Goal: Task Accomplishment & Management: Use online tool/utility

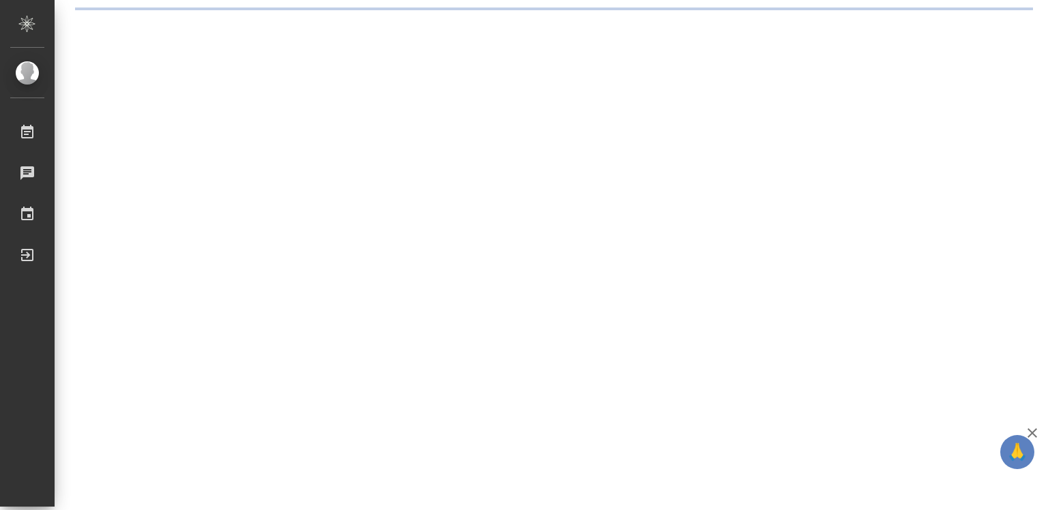
click at [1032, 432] on icon "button" at bounding box center [1033, 433] width 10 height 10
click at [1032, 432] on div ".cls-1 fill:#fff; AWATERA Diussembayeva Raihan Работы Чаты График Выйти" at bounding box center [524, 255] width 1048 height 510
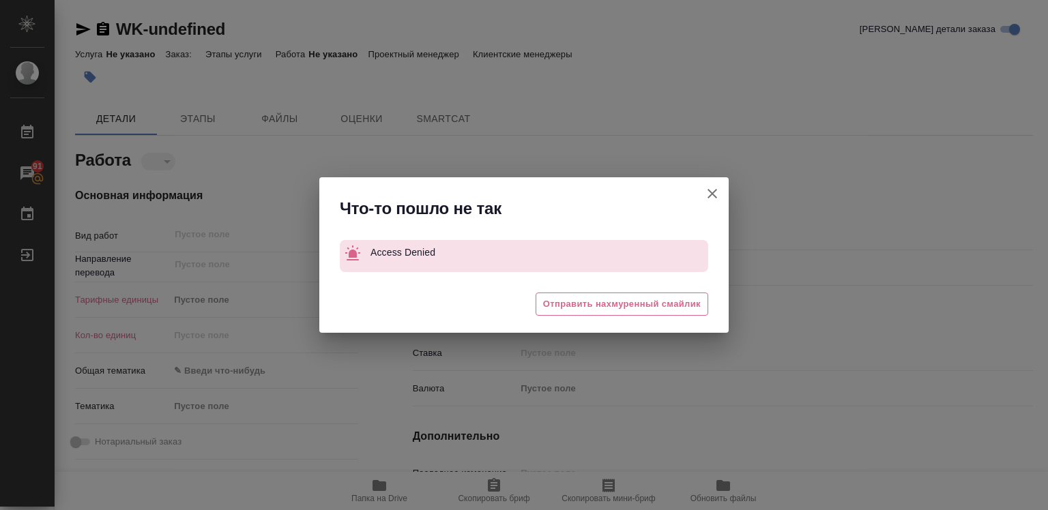
type textarea "x"
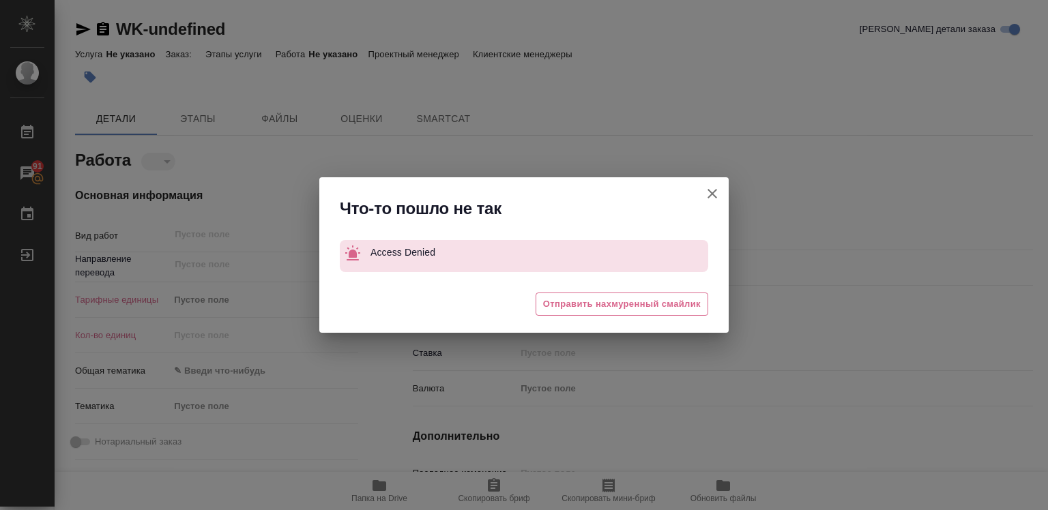
click at [712, 194] on icon "button" at bounding box center [713, 194] width 10 height 10
type textarea "x"
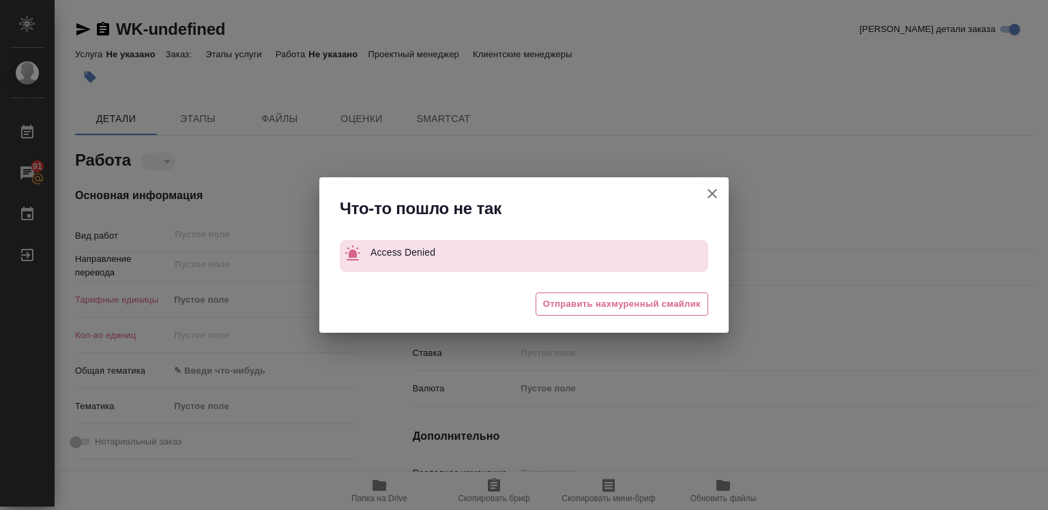
type textarea "x"
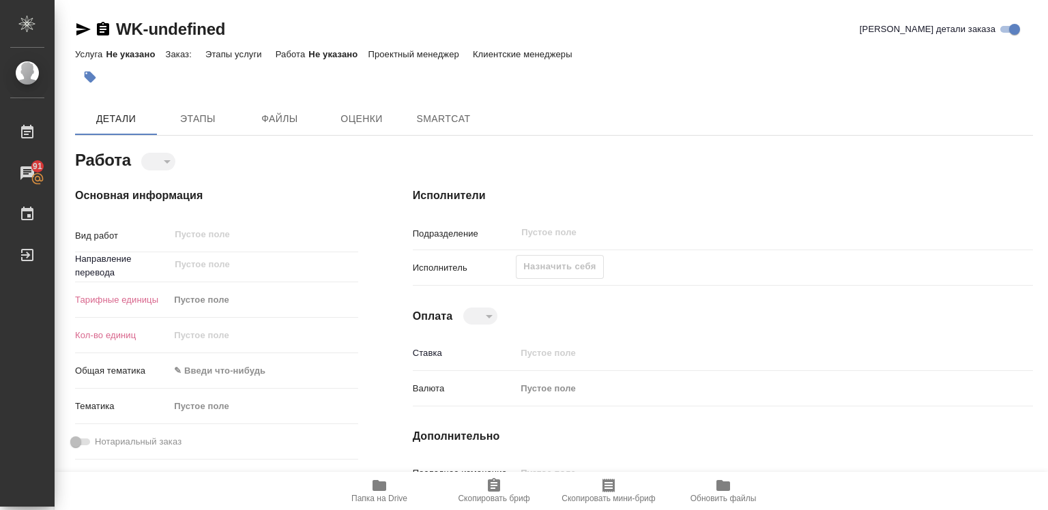
click at [712, 194] on div at bounding box center [524, 255] width 1048 height 510
type textarea "x"
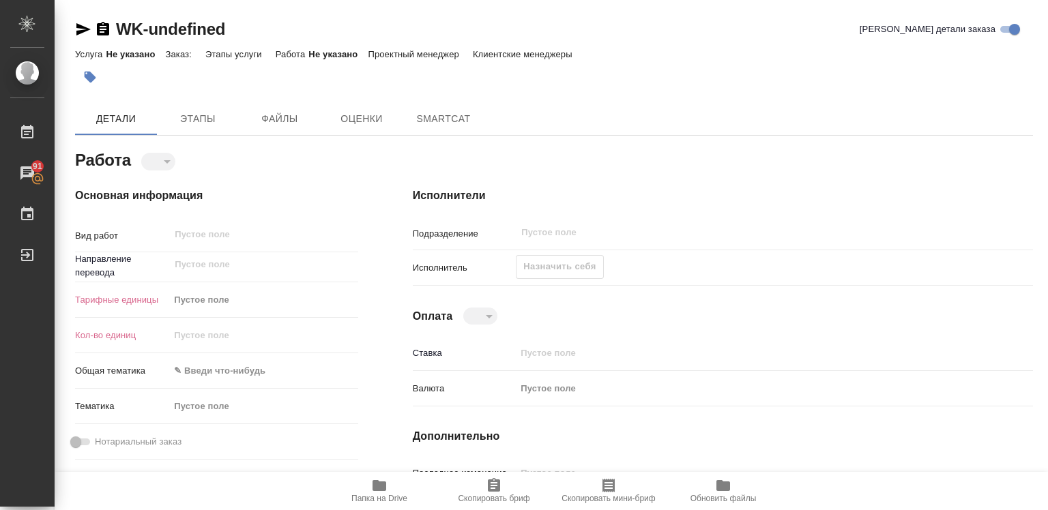
type textarea "x"
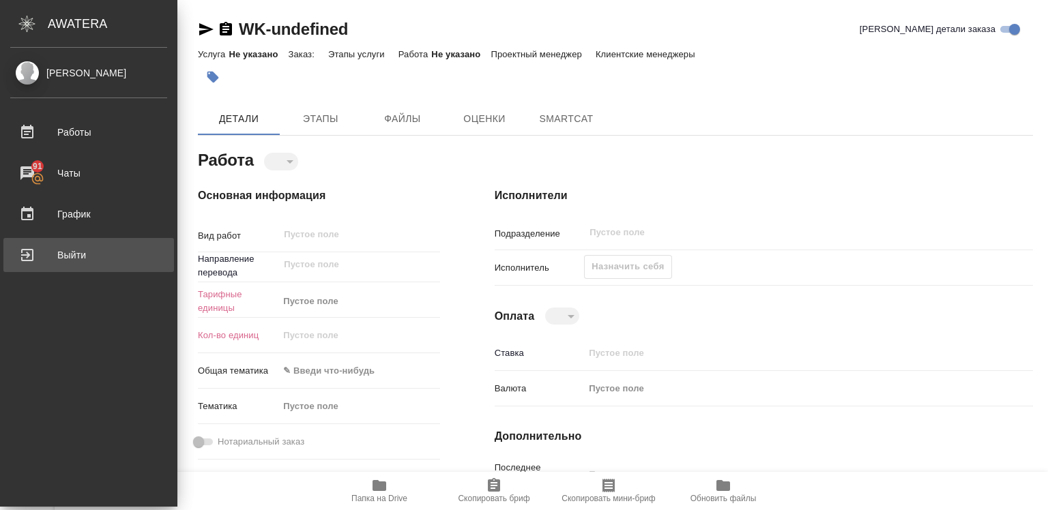
click at [65, 256] on div "Выйти" at bounding box center [88, 255] width 157 height 20
type textarea "x"
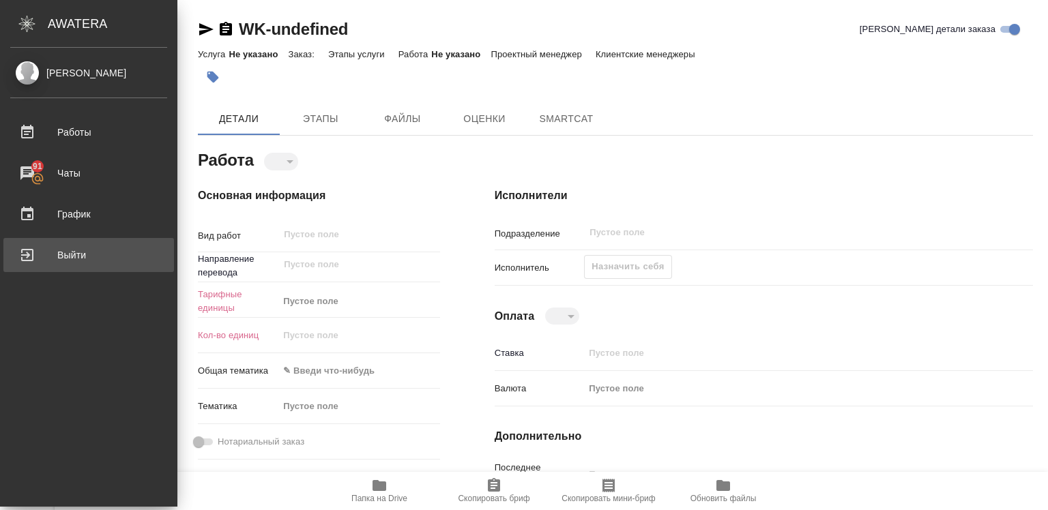
type textarea "x"
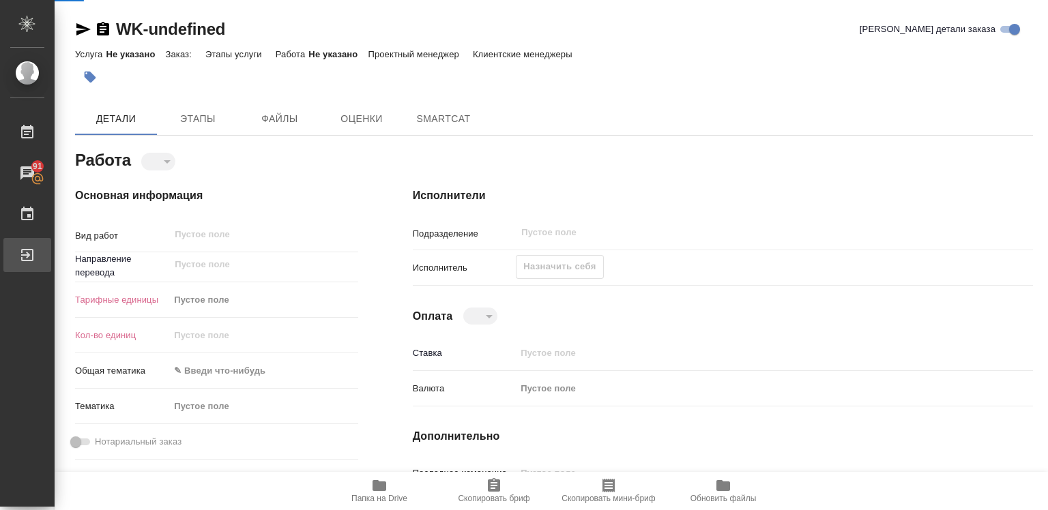
type textarea "x"
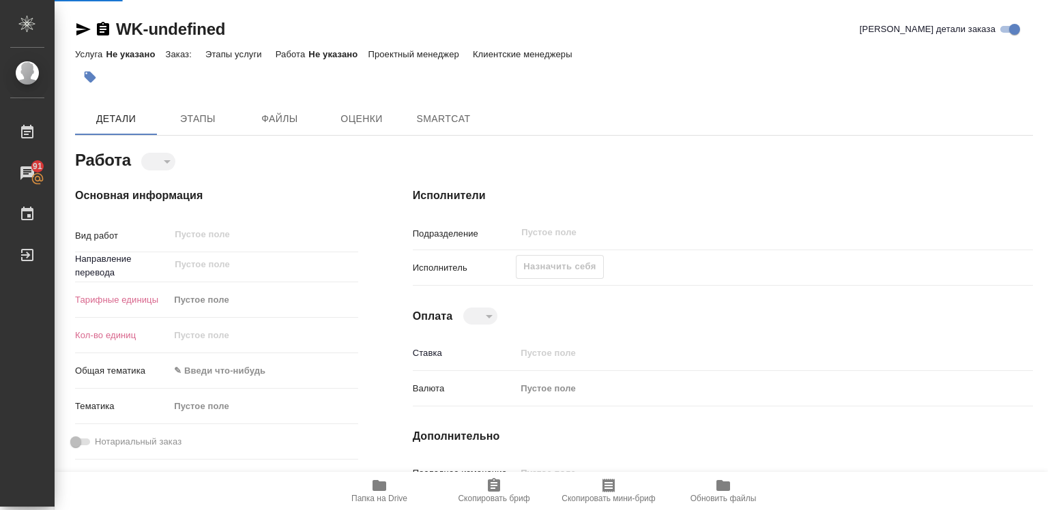
type textarea "x"
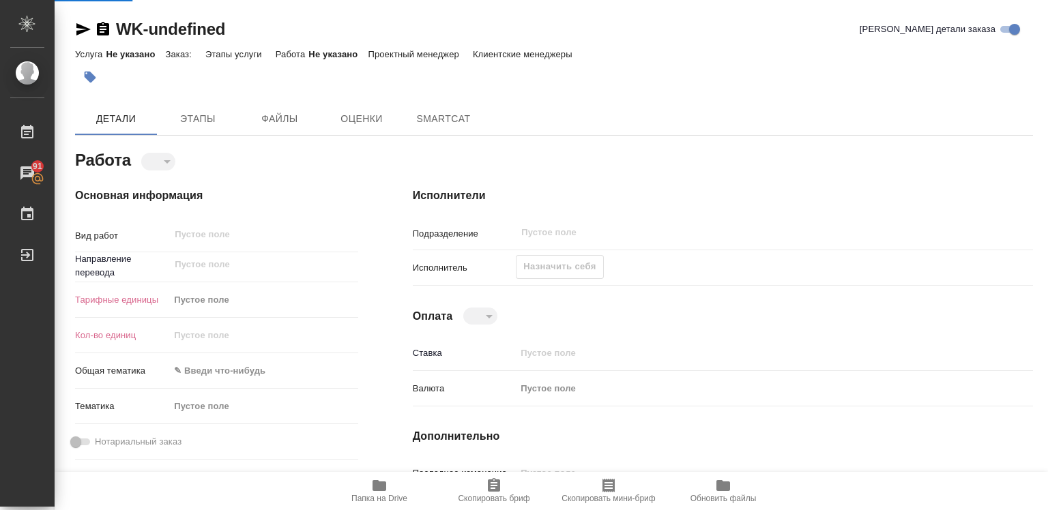
type textarea "x"
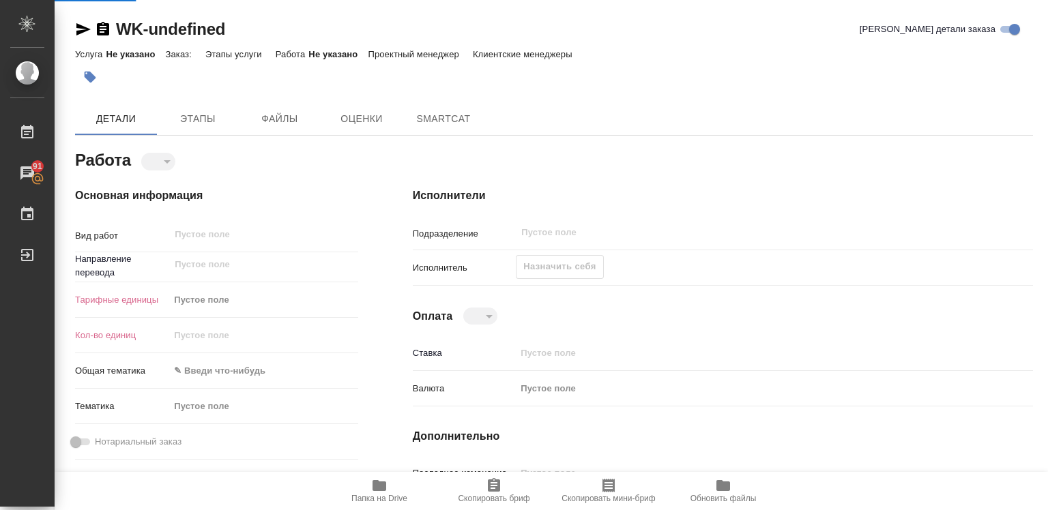
type textarea "x"
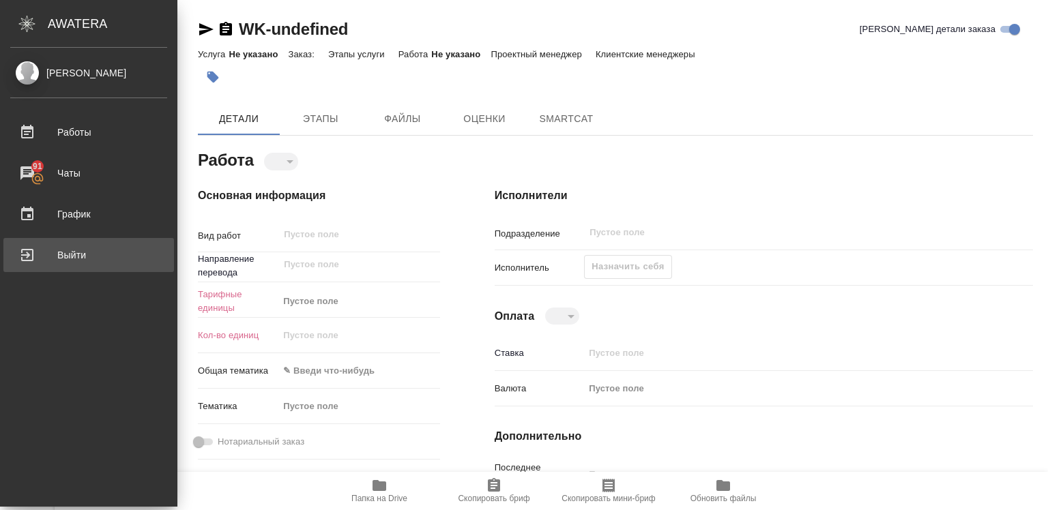
click at [49, 250] on div "Выйти" at bounding box center [88, 255] width 157 height 20
click at [50, 249] on div "Выйти" at bounding box center [88, 255] width 157 height 20
click at [68, 259] on div "Выйти" at bounding box center [88, 255] width 157 height 20
type textarea "x"
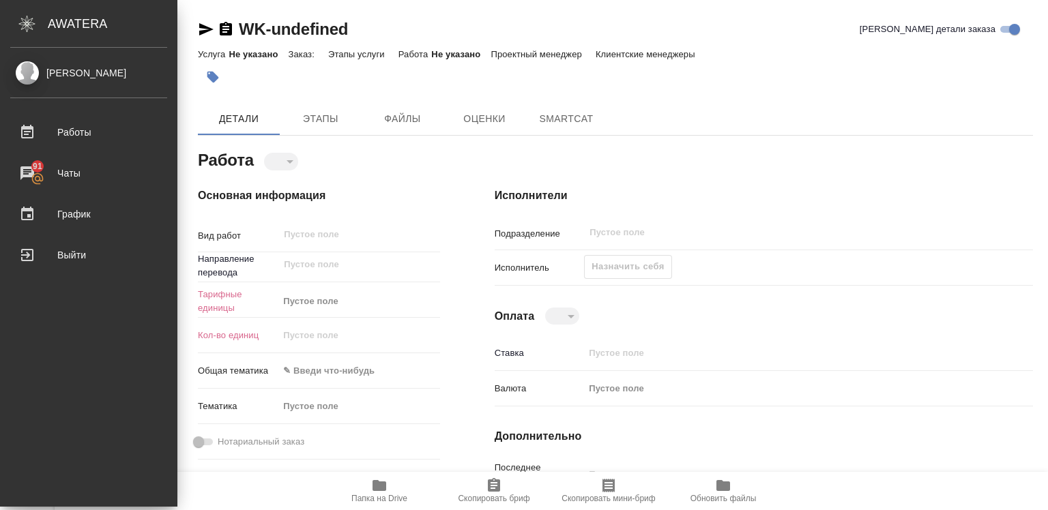
type textarea "x"
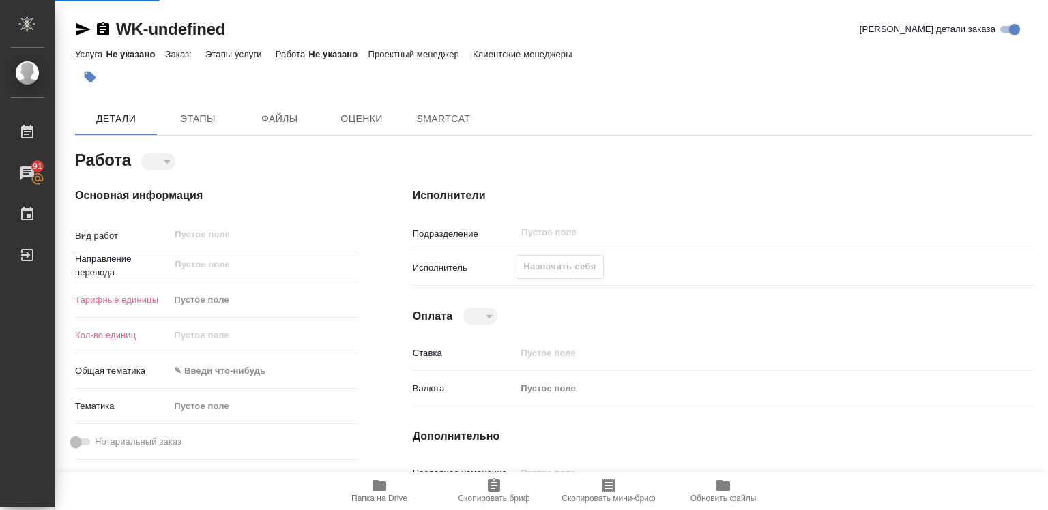
type textarea "x"
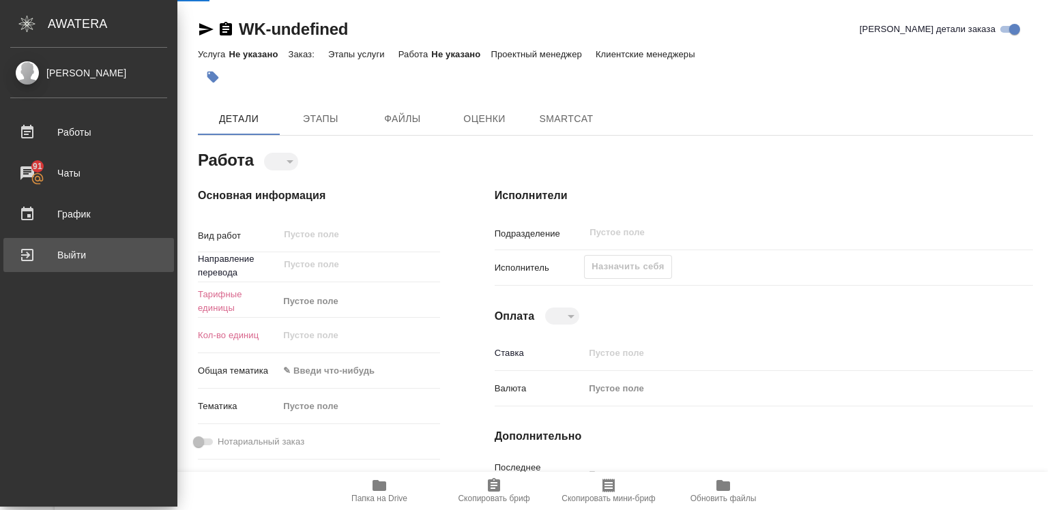
click at [79, 252] on div "Выйти" at bounding box center [88, 255] width 157 height 20
type textarea "x"
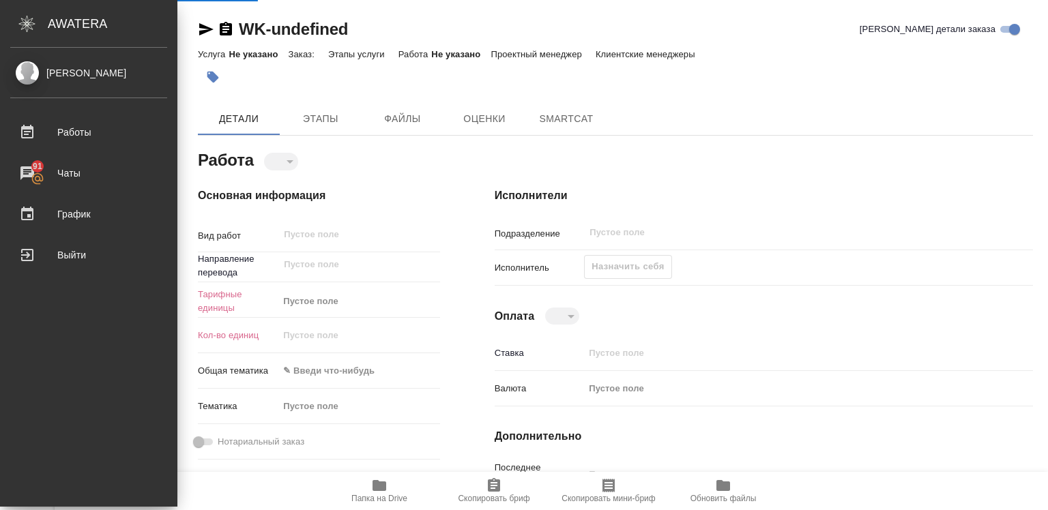
type textarea "x"
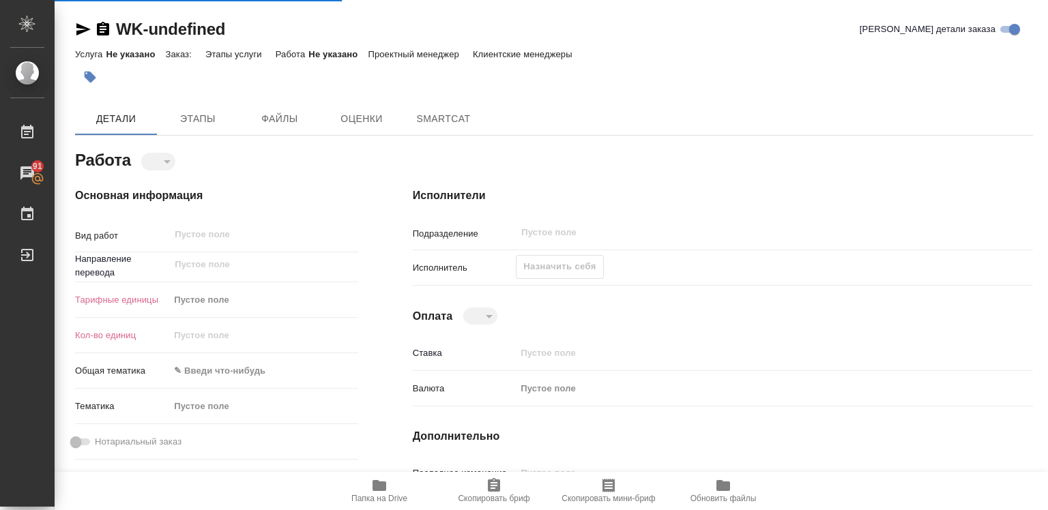
type textarea "x"
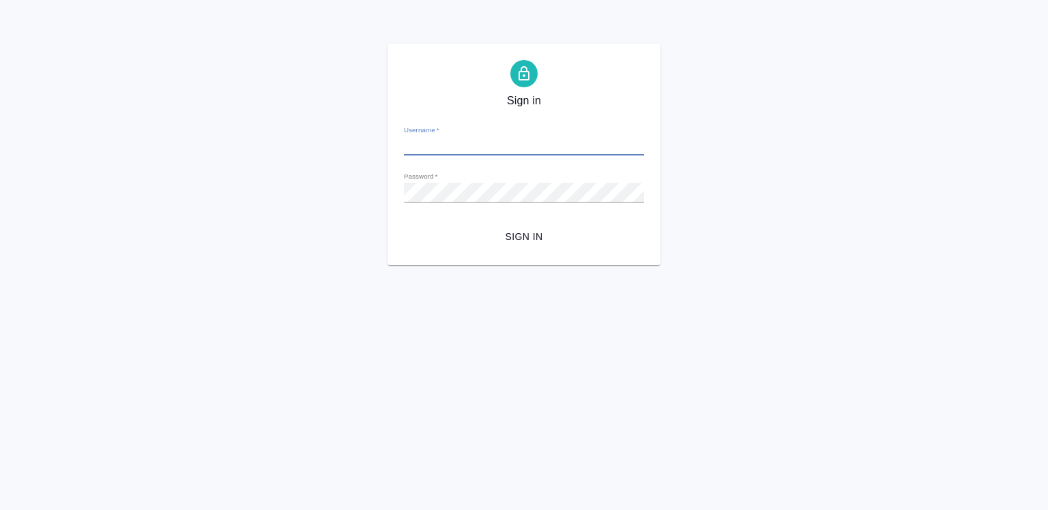
type input "r.diussembayeva@awatera.com"
click at [531, 237] on span "Sign in" at bounding box center [524, 237] width 218 height 17
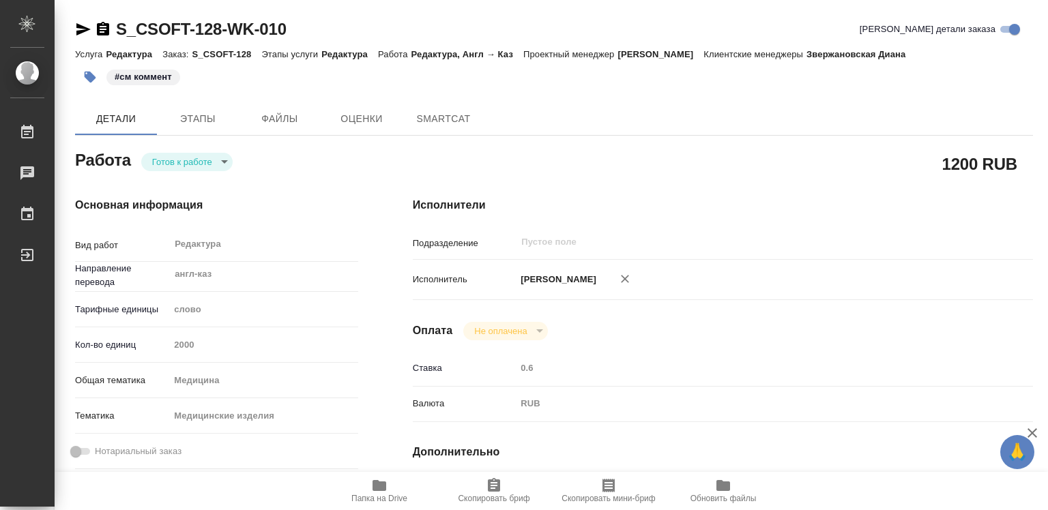
type textarea "x"
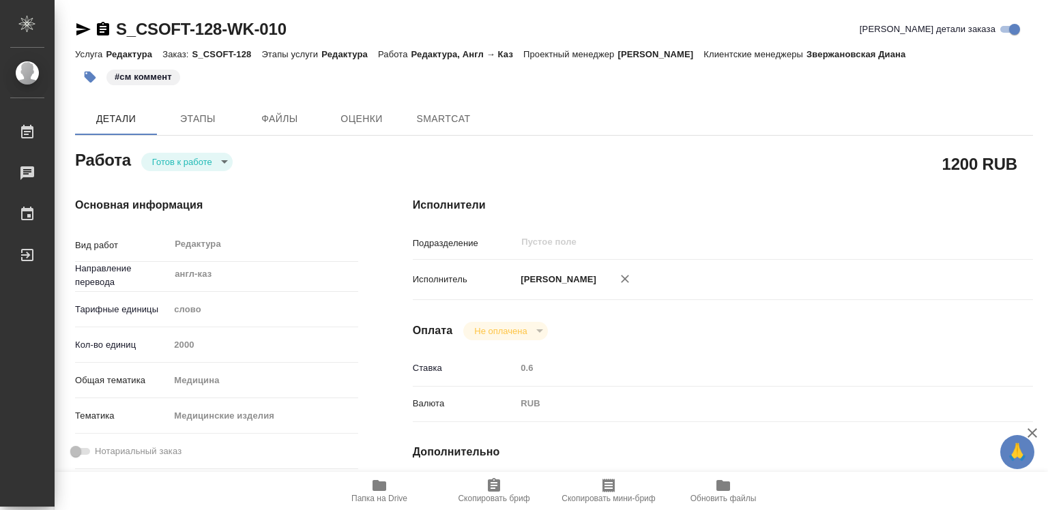
type textarea "x"
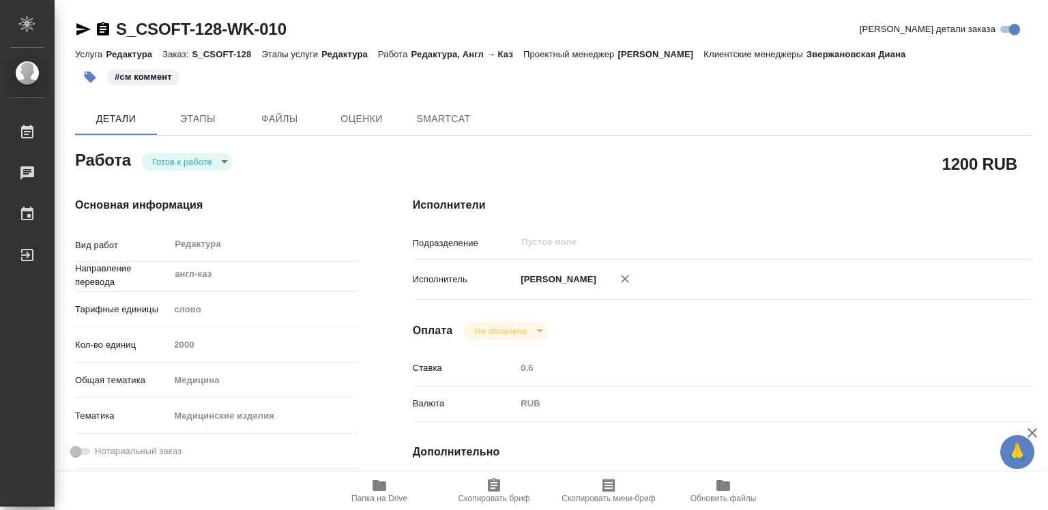
type textarea "x"
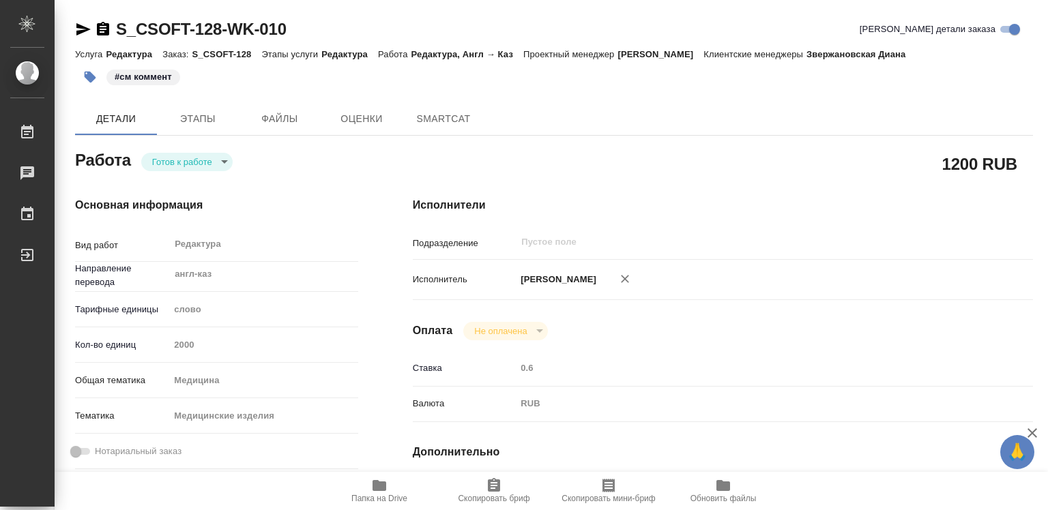
type textarea "x"
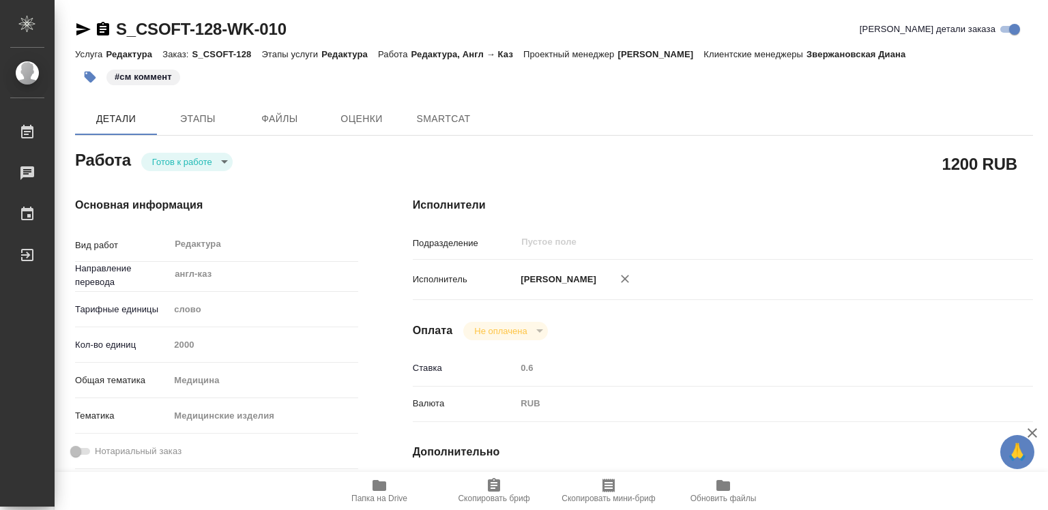
type textarea "x"
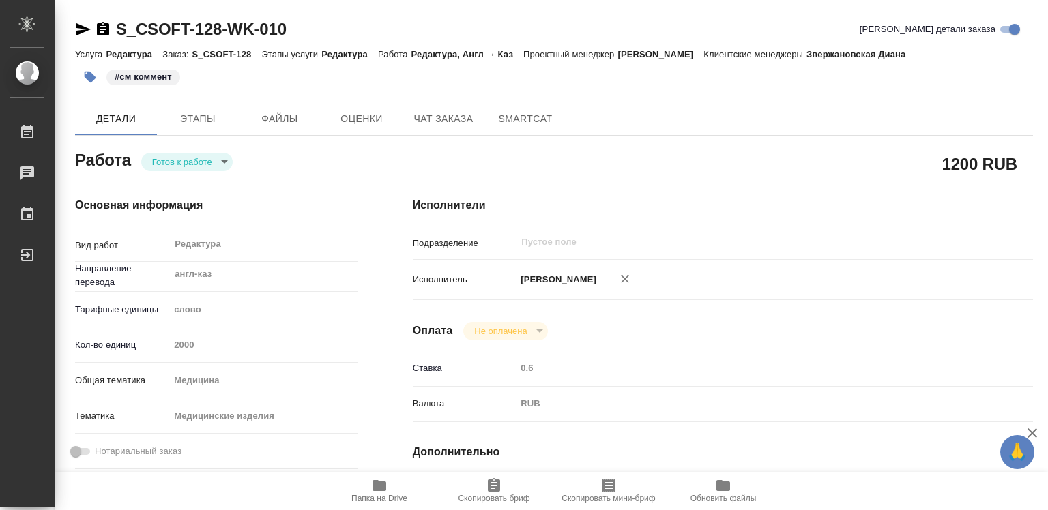
type textarea "x"
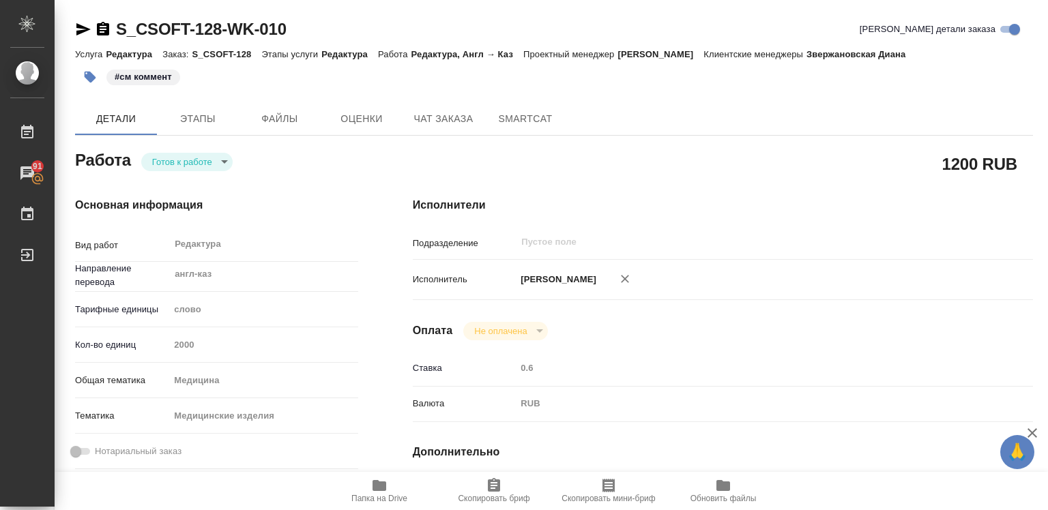
type textarea "x"
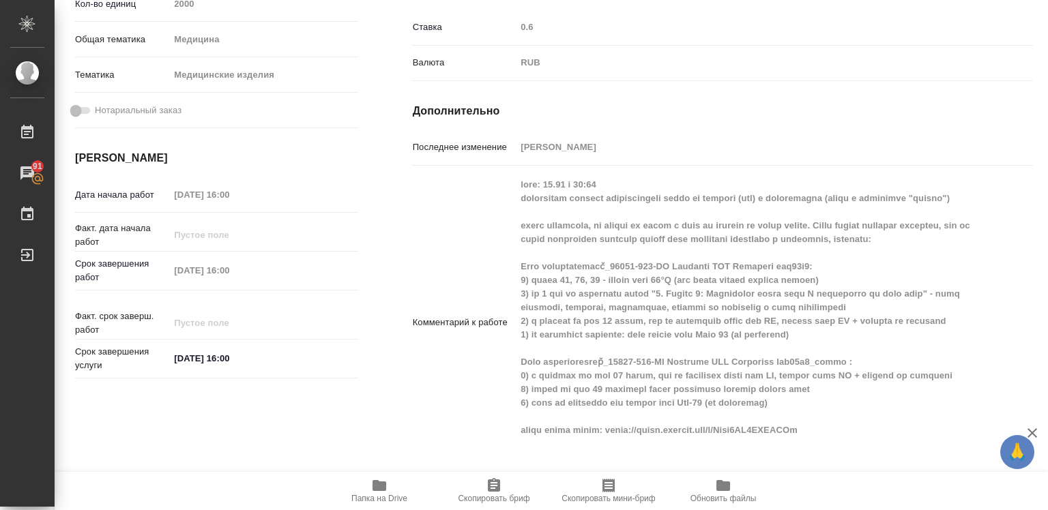
scroll to position [136, 0]
